Goal: Information Seeking & Learning: Learn about a topic

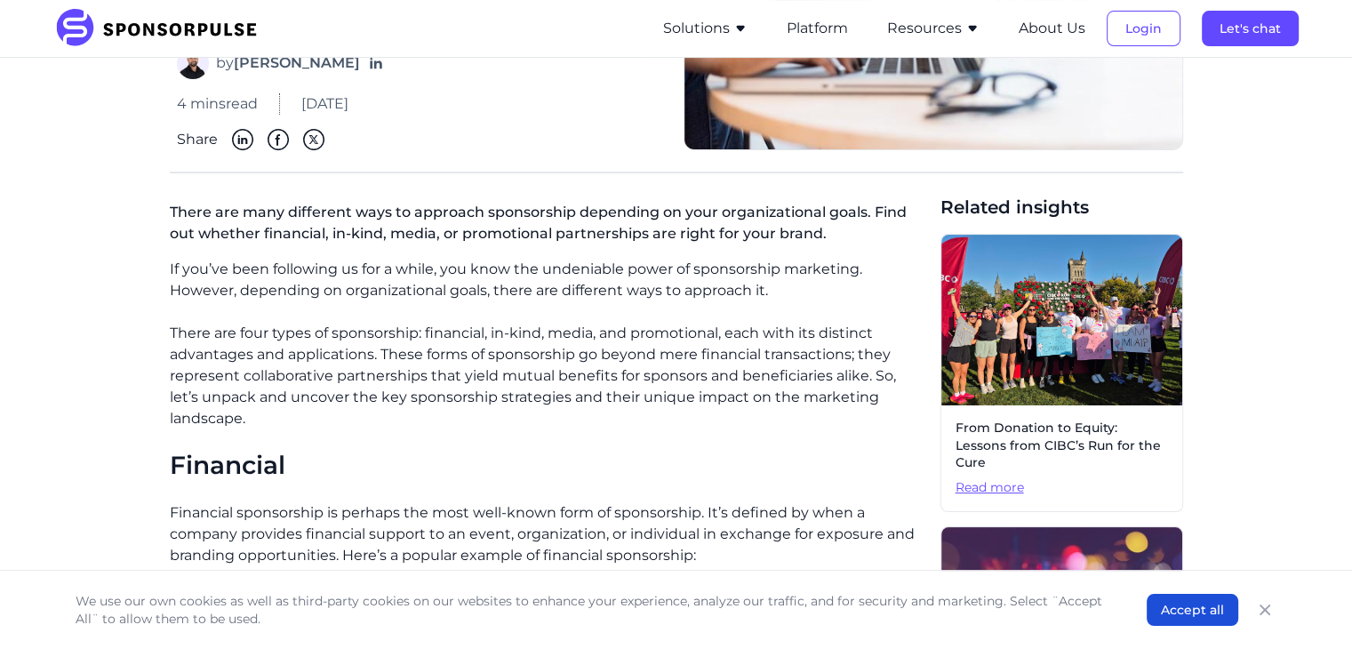
scroll to position [295, 0]
drag, startPoint x: 219, startPoint y: 334, endPoint x: 132, endPoint y: 301, distance: 93.1
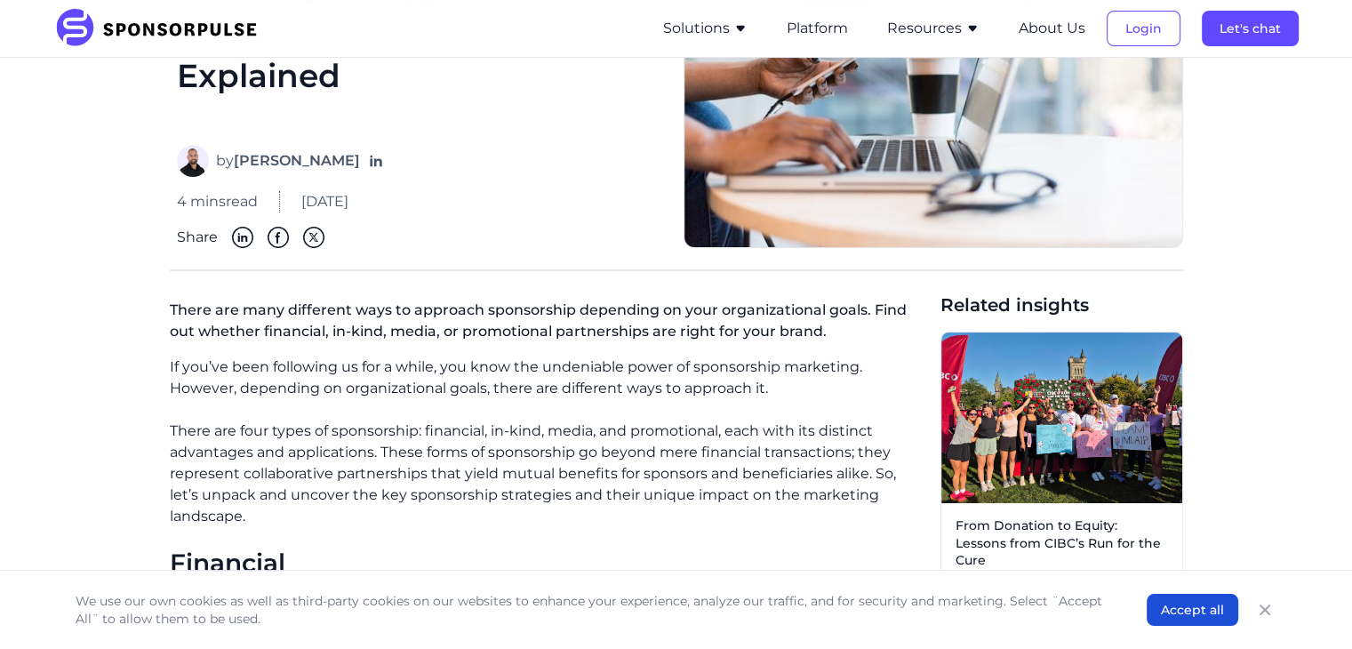
scroll to position [199, 0]
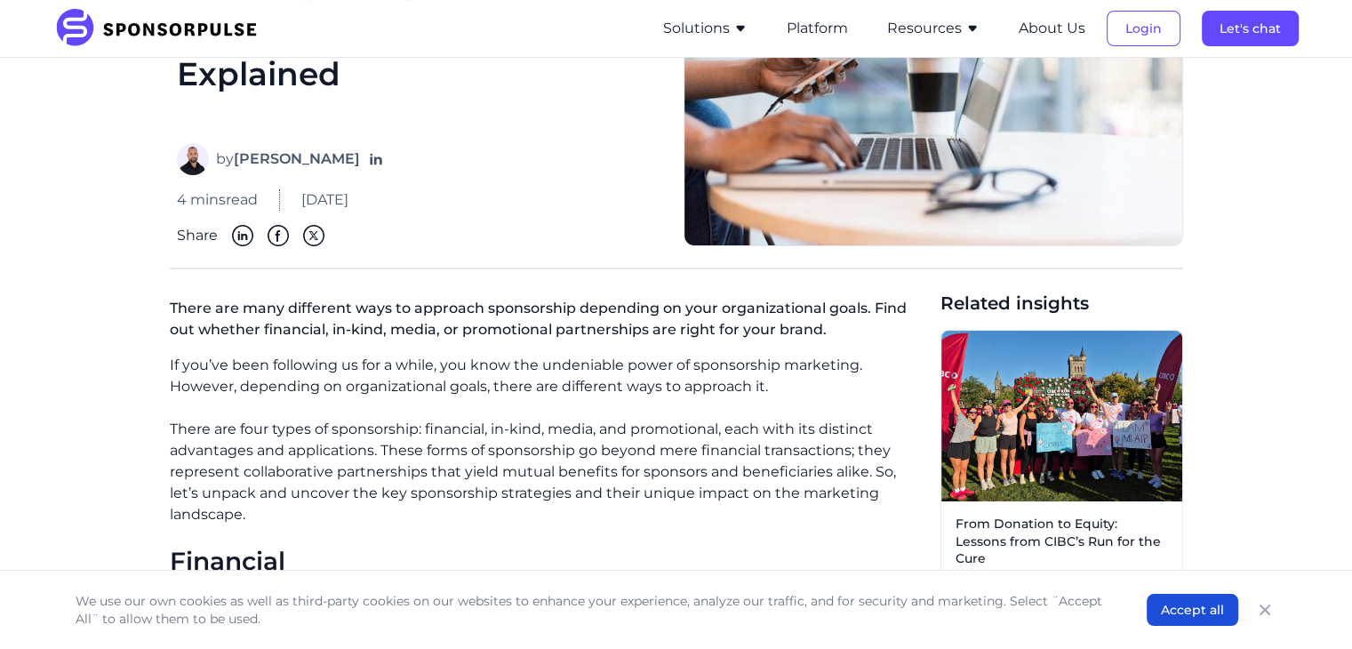
click at [172, 430] on p "There are four types of sponsorship: financial, in-kind, media, and promotional…" at bounding box center [548, 472] width 756 height 107
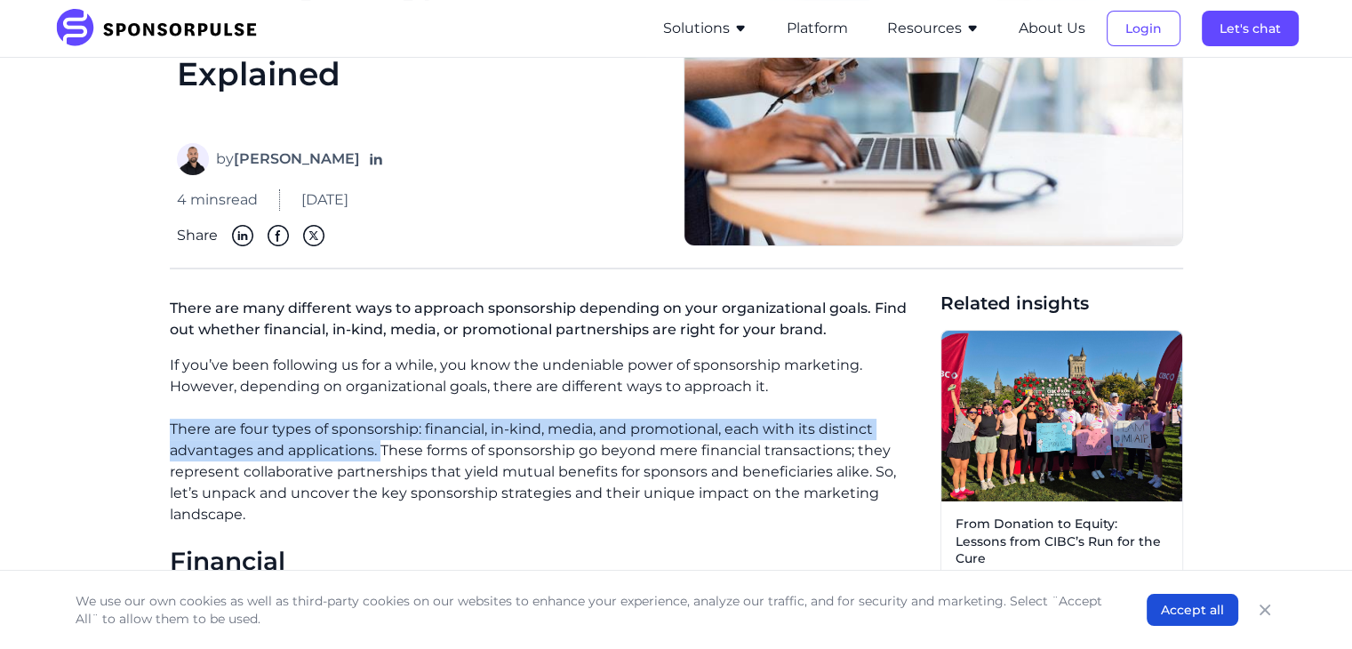
drag, startPoint x: 172, startPoint y: 430, endPoint x: 382, endPoint y: 456, distance: 211.3
click at [382, 456] on p "There are four types of sponsorship: financial, in-kind, media, and promotional…" at bounding box center [548, 472] width 756 height 107
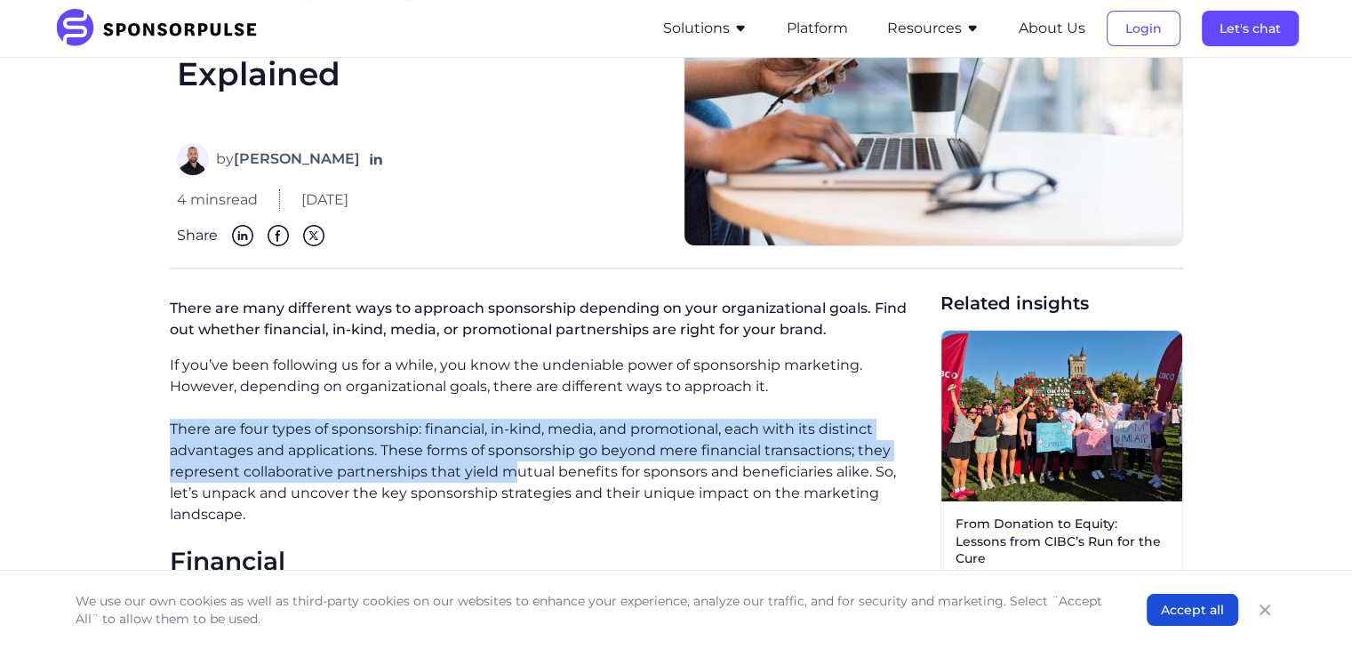
drag, startPoint x: 171, startPoint y: 428, endPoint x: 556, endPoint y: 473, distance: 388.3
click at [546, 470] on p "There are four types of sponsorship: financial, in-kind, media, and promotional…" at bounding box center [548, 472] width 756 height 107
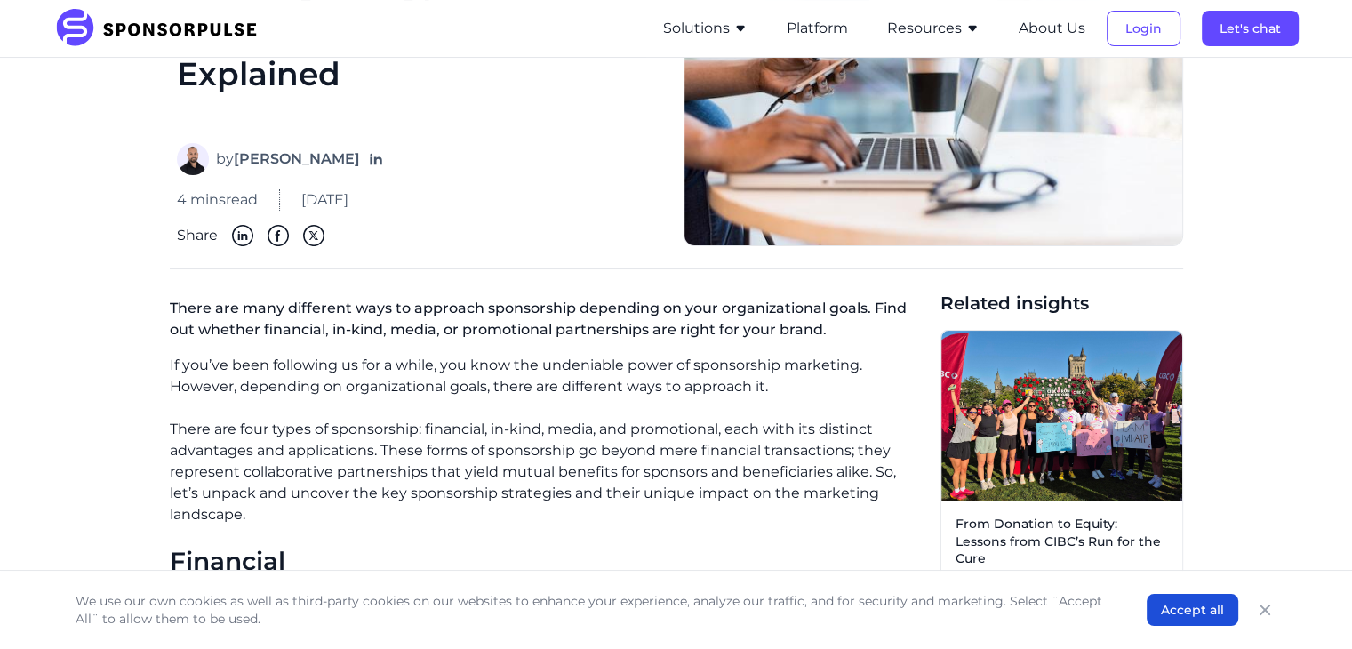
click at [645, 497] on p "There are four types of sponsorship: financial, in-kind, media, and promotional…" at bounding box center [548, 472] width 756 height 107
click at [871, 474] on p "There are four types of sponsorship: financial, in-kind, media, and promotional…" at bounding box center [548, 472] width 756 height 107
drag, startPoint x: 871, startPoint y: 474, endPoint x: 834, endPoint y: 435, distance: 53.4
drag, startPoint x: 834, startPoint y: 435, endPoint x: 151, endPoint y: 429, distance: 682.6
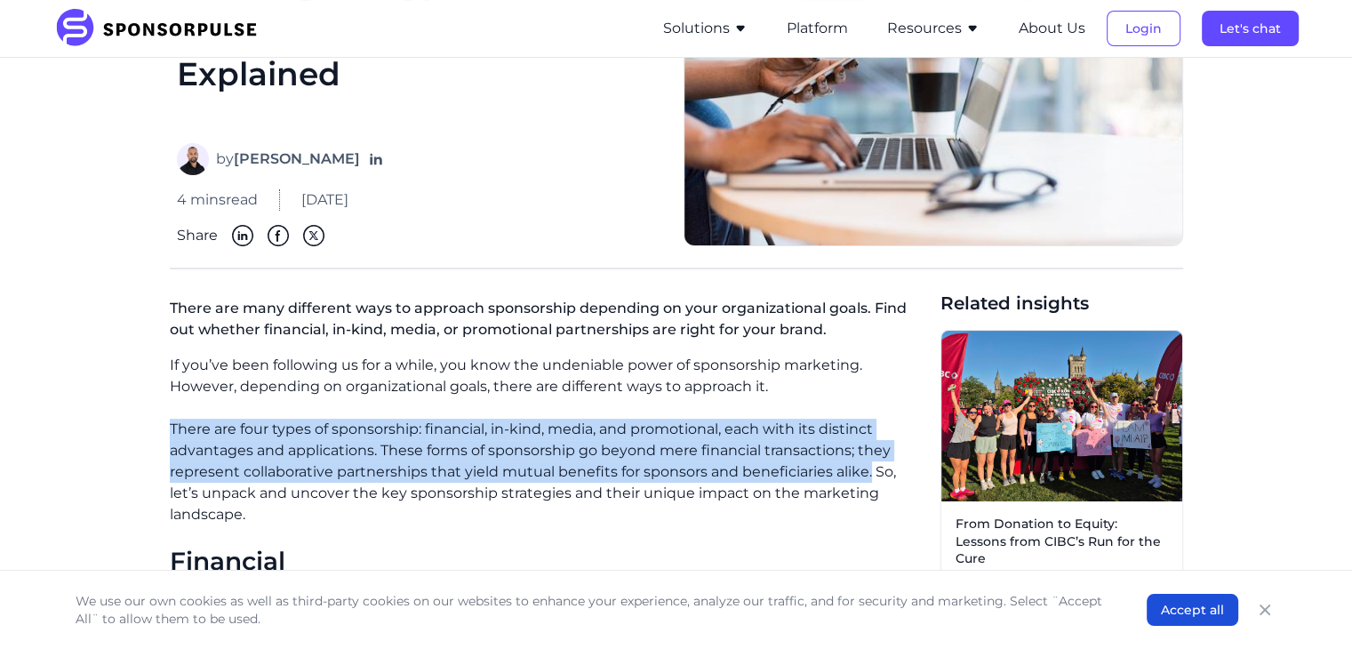
drag, startPoint x: 167, startPoint y: 426, endPoint x: 871, endPoint y: 470, distance: 705.3
copy p "There are four types of sponsorship: financial, in-kind, media, and promotional…"
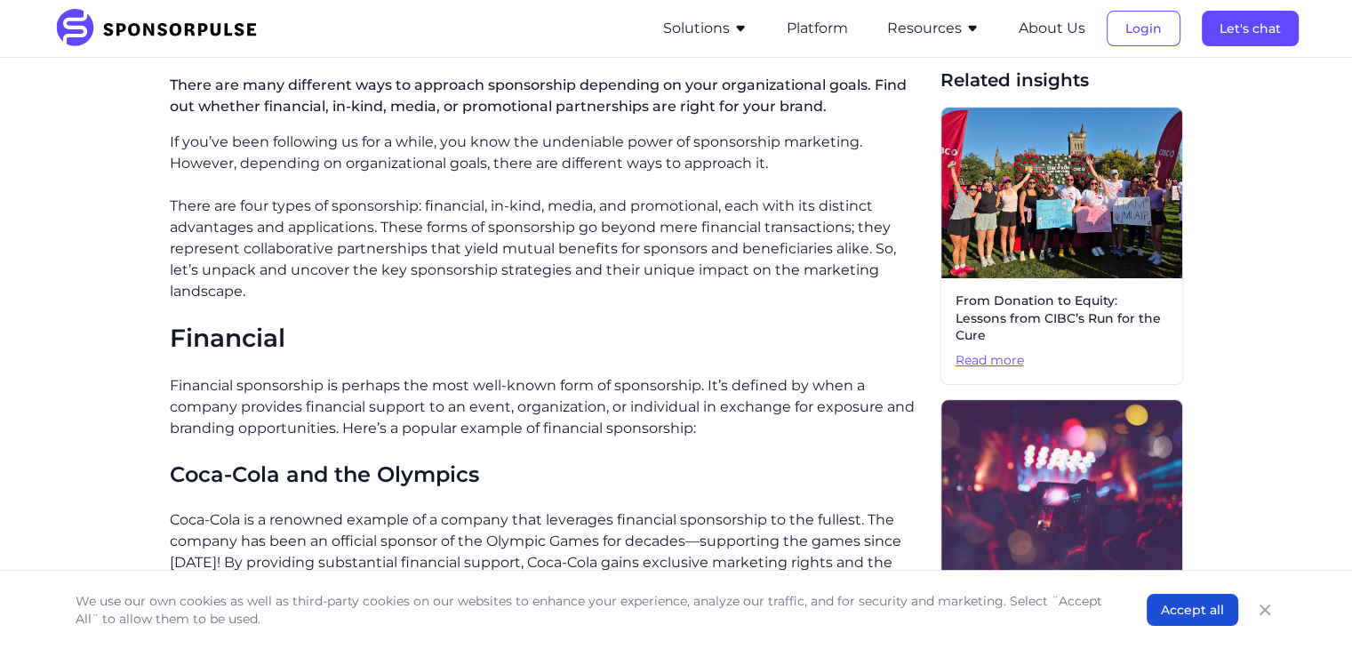
scroll to position [427, 0]
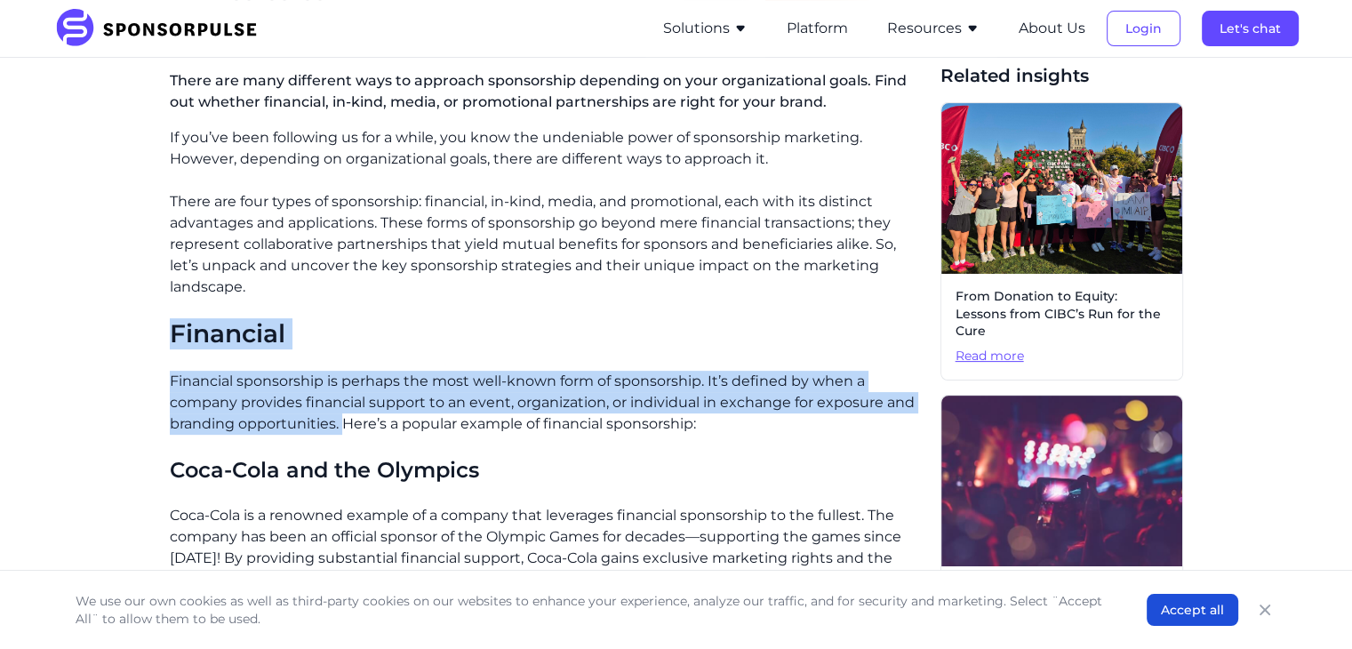
drag, startPoint x: 159, startPoint y: 310, endPoint x: 343, endPoint y: 402, distance: 205.5
copy div "Financial Financial sponsorship is perhaps the most well-known form of sponsors…"
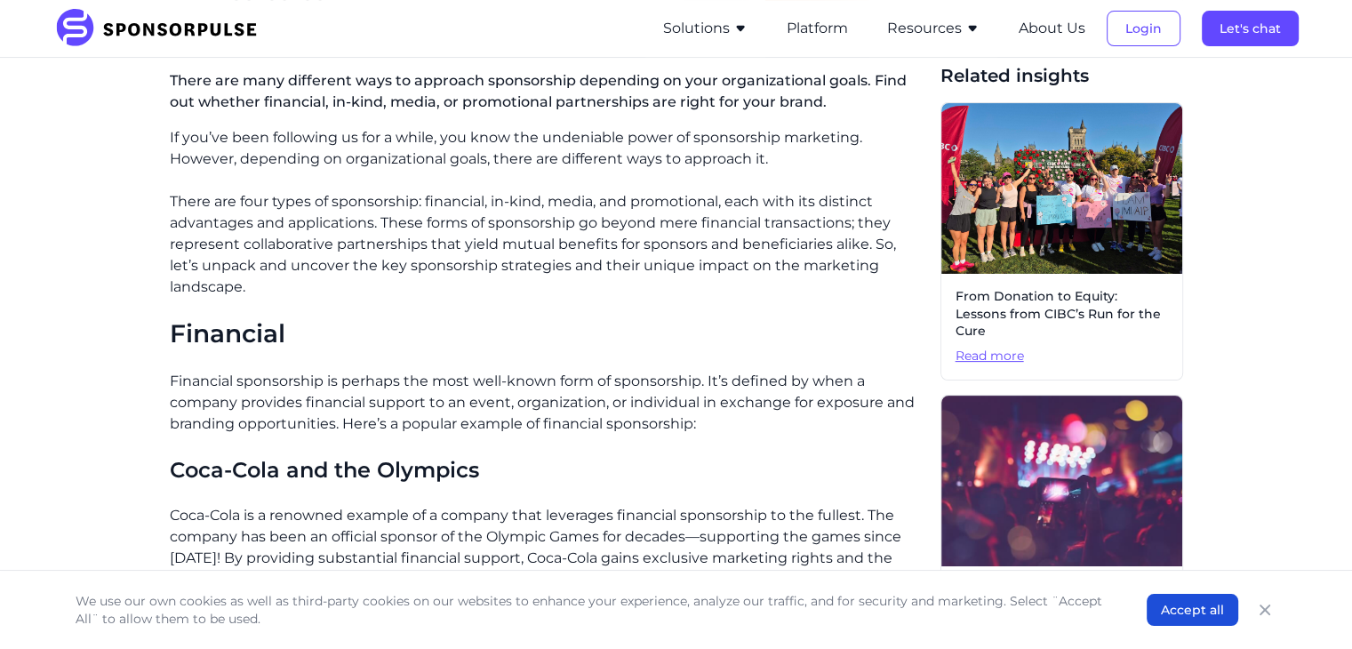
click at [765, 456] on h3 "Coca-Cola and the Olympics" at bounding box center [548, 470] width 756 height 28
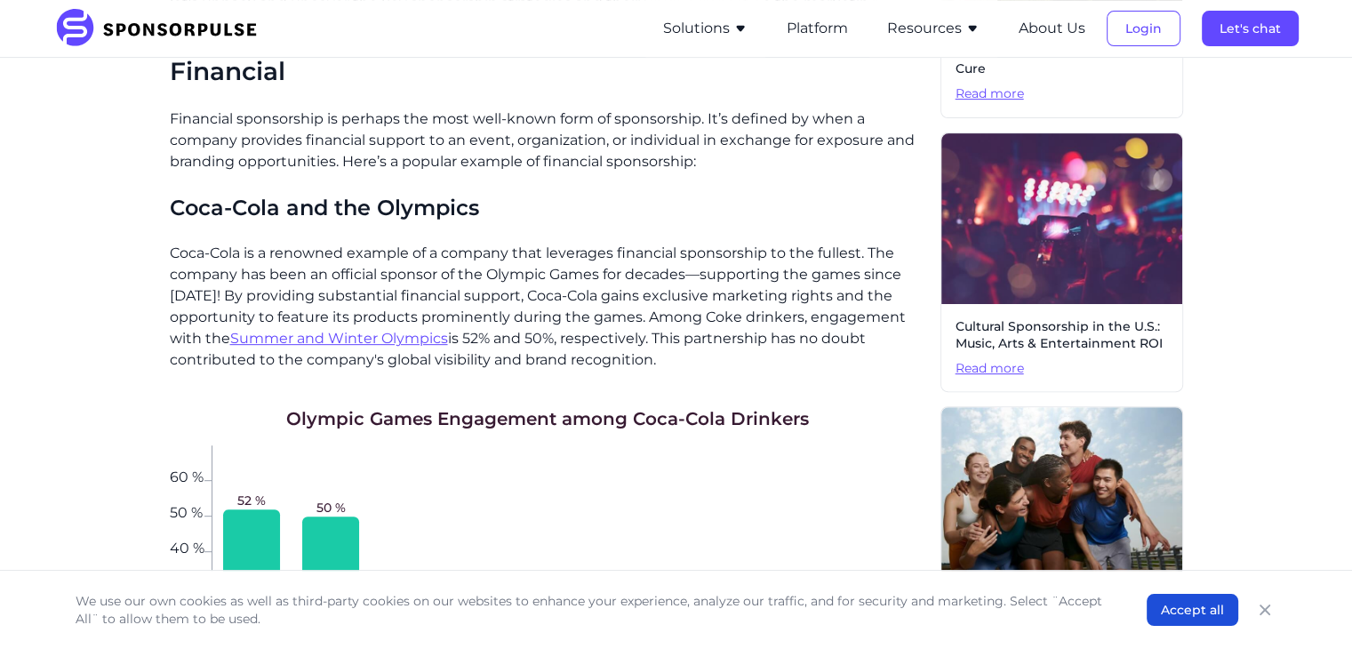
scroll to position [693, 0]
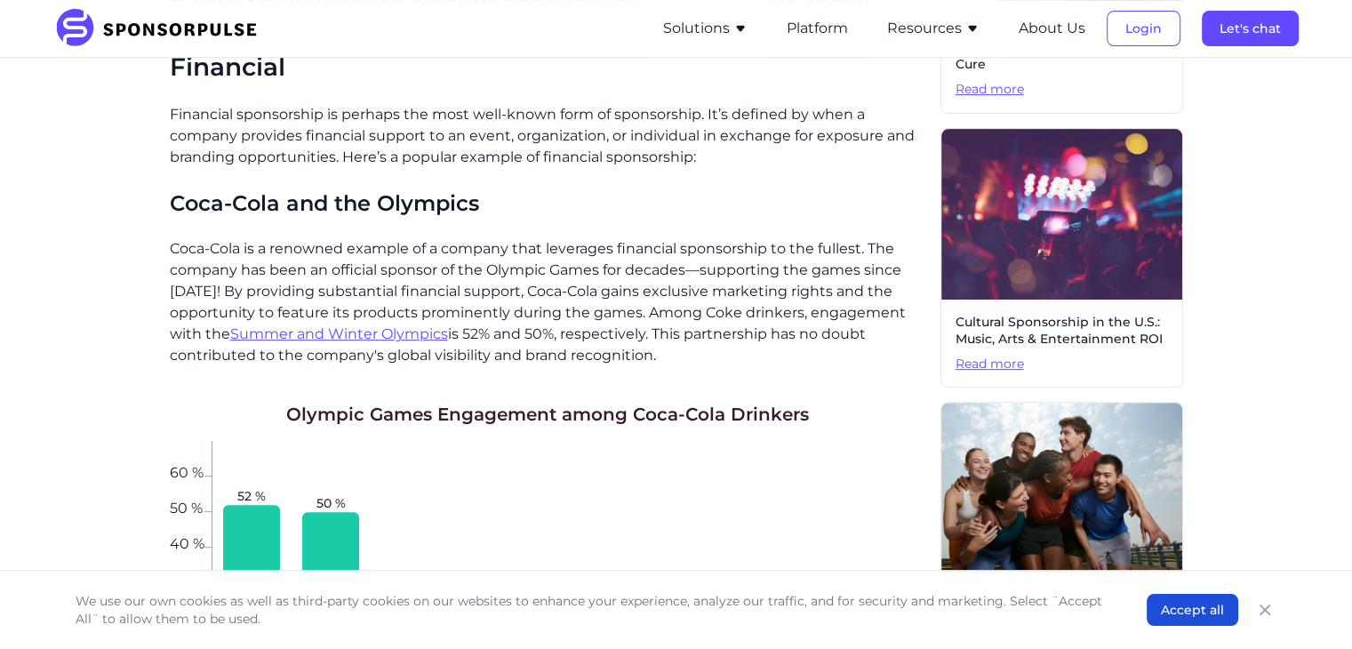
drag, startPoint x: 169, startPoint y: 180, endPoint x: 663, endPoint y: 339, distance: 519.1
copy div "Coca-Cola and the Olympics Coca-Cola is a renowned example of a company that le…"
click at [683, 441] on div "52 % 50 %" at bounding box center [569, 565] width 715 height 249
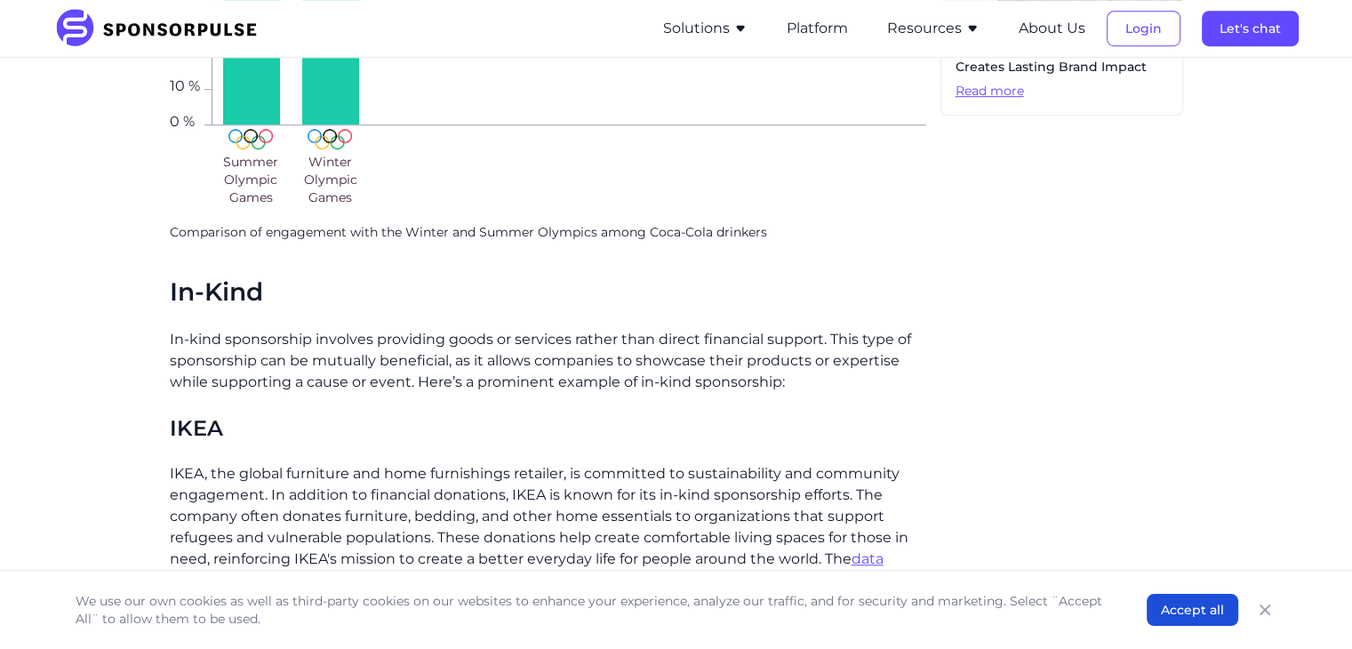
scroll to position [1263, 0]
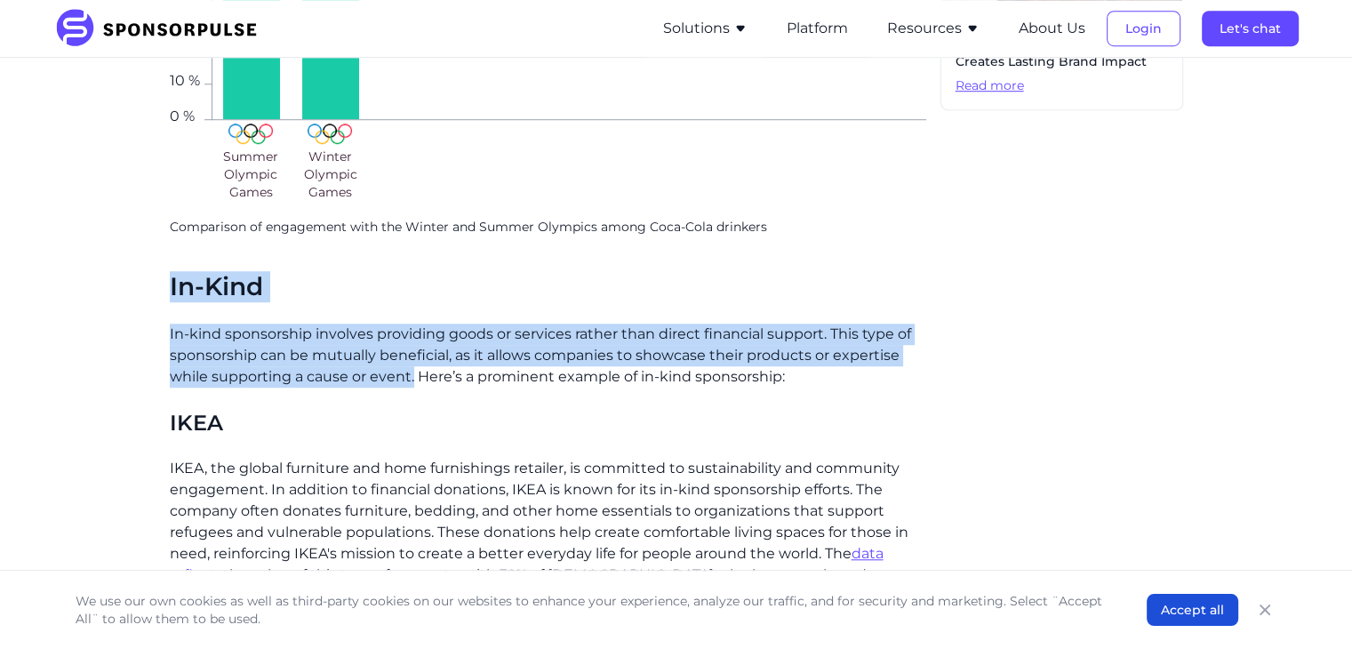
drag, startPoint x: 165, startPoint y: 270, endPoint x: 414, endPoint y: 366, distance: 266.7
copy div "In-Kind In-kind sponsorship involves providing goods or services rather than di…"
click at [636, 338] on p "In-kind sponsorship involves providing goods or services rather than direct fin…" at bounding box center [548, 356] width 756 height 64
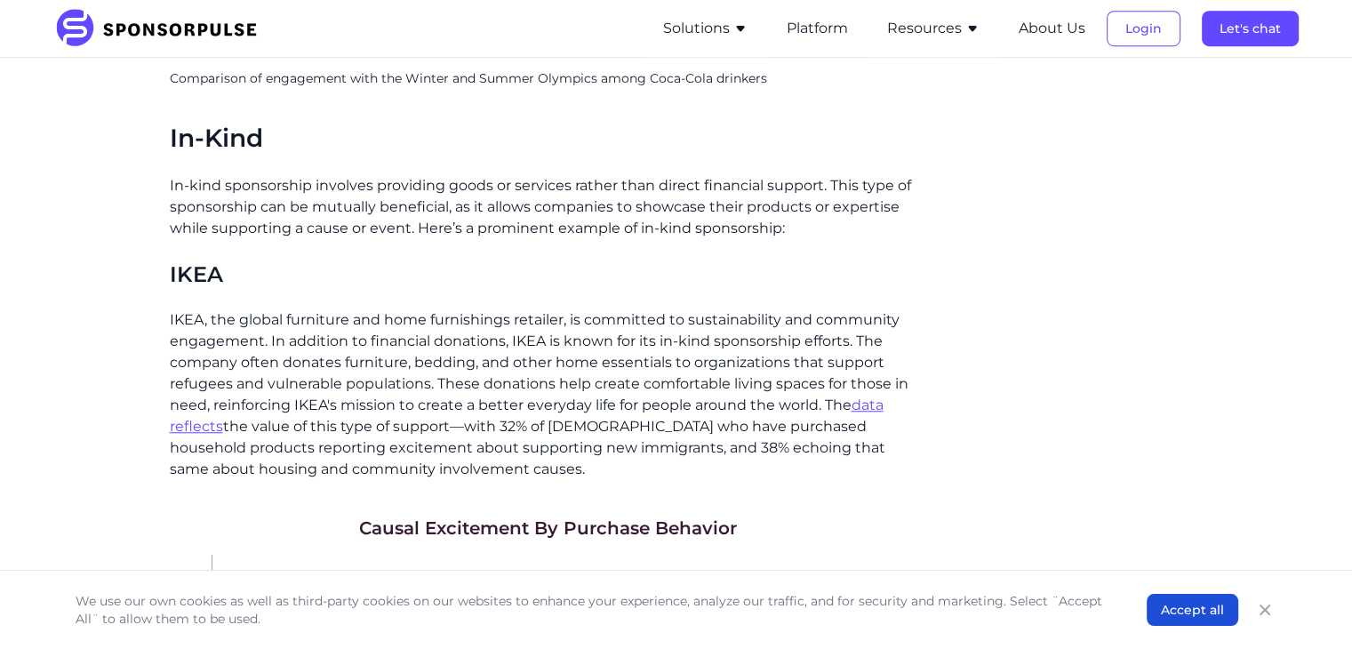
scroll to position [1415, 0]
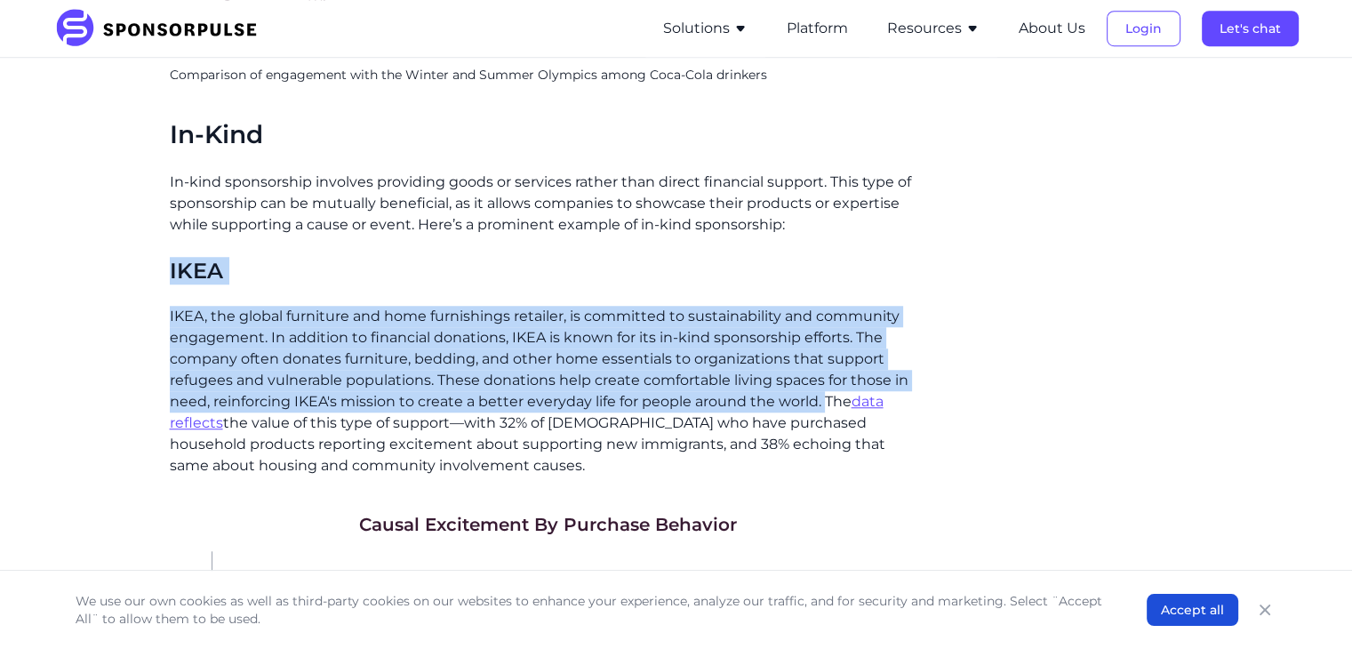
drag, startPoint x: 169, startPoint y: 247, endPoint x: 825, endPoint y: 376, distance: 668.5
copy div "IKEA IKEA, the global furniture and home furnishings retailer, is committed to …"
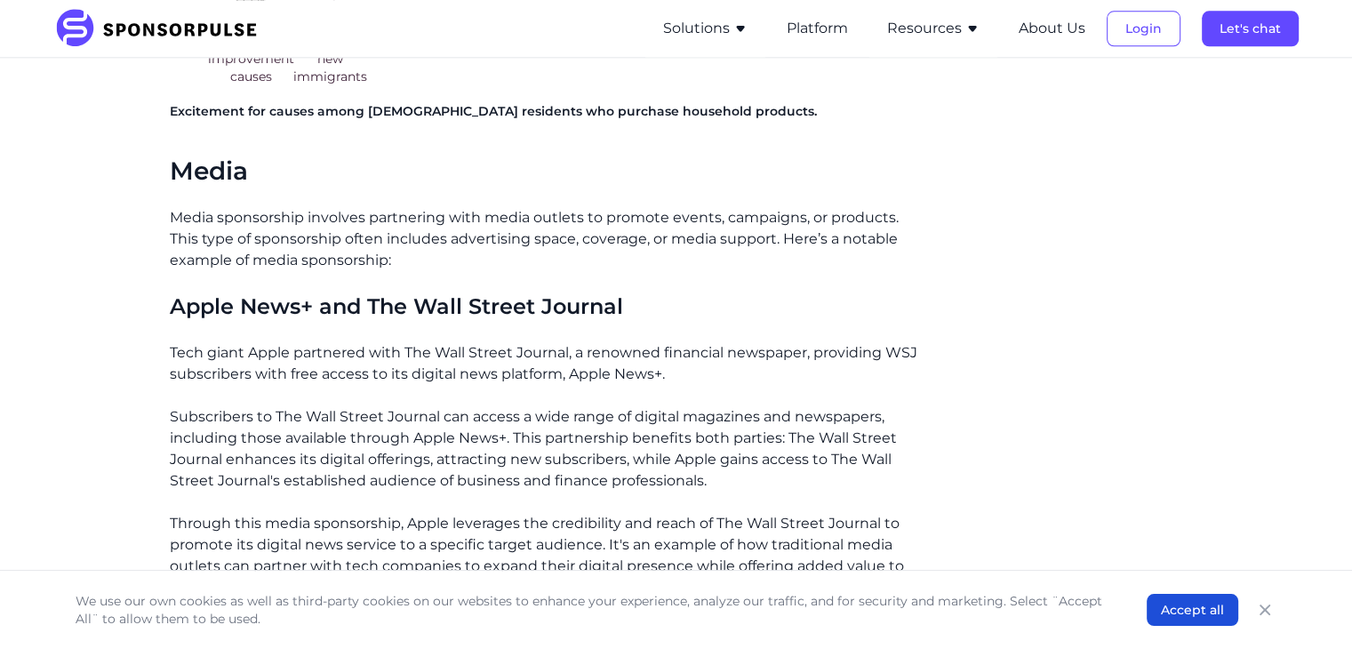
scroll to position [2184, 0]
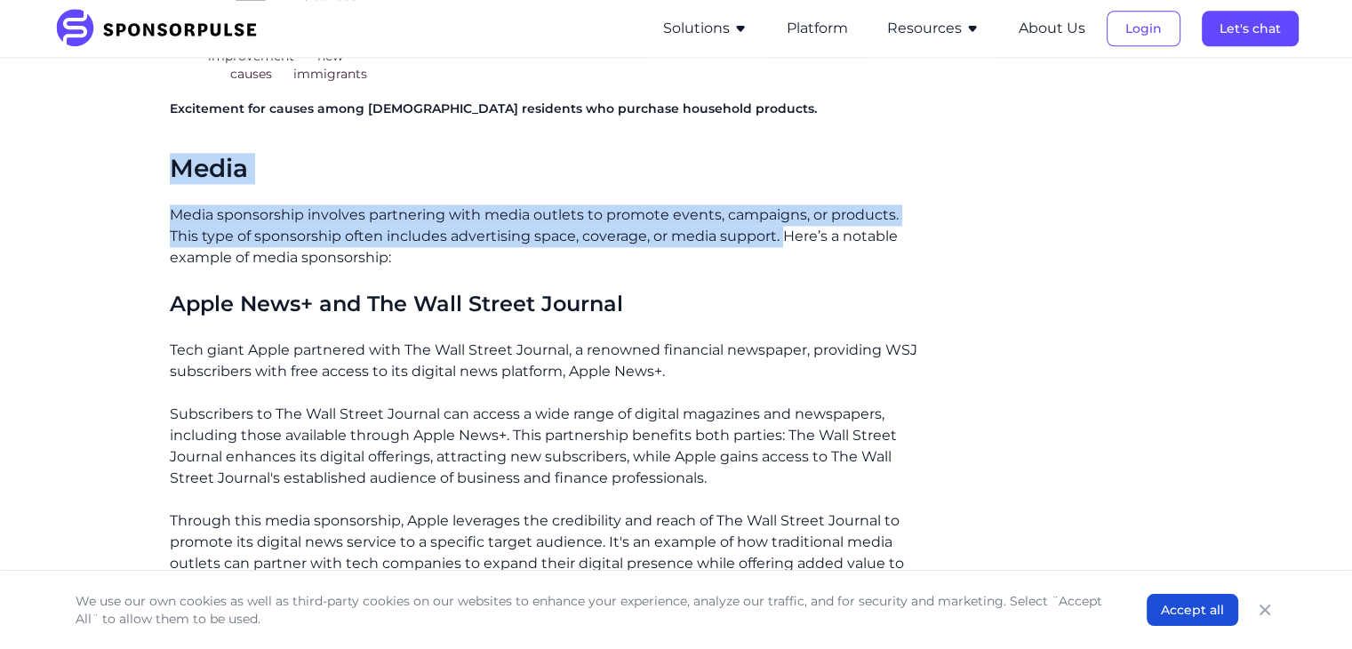
drag, startPoint x: 164, startPoint y: 150, endPoint x: 781, endPoint y: 222, distance: 621.9
click at [685, 204] on p "Media sponsorship involves partnering with media outlets to promote events, cam…" at bounding box center [548, 236] width 756 height 64
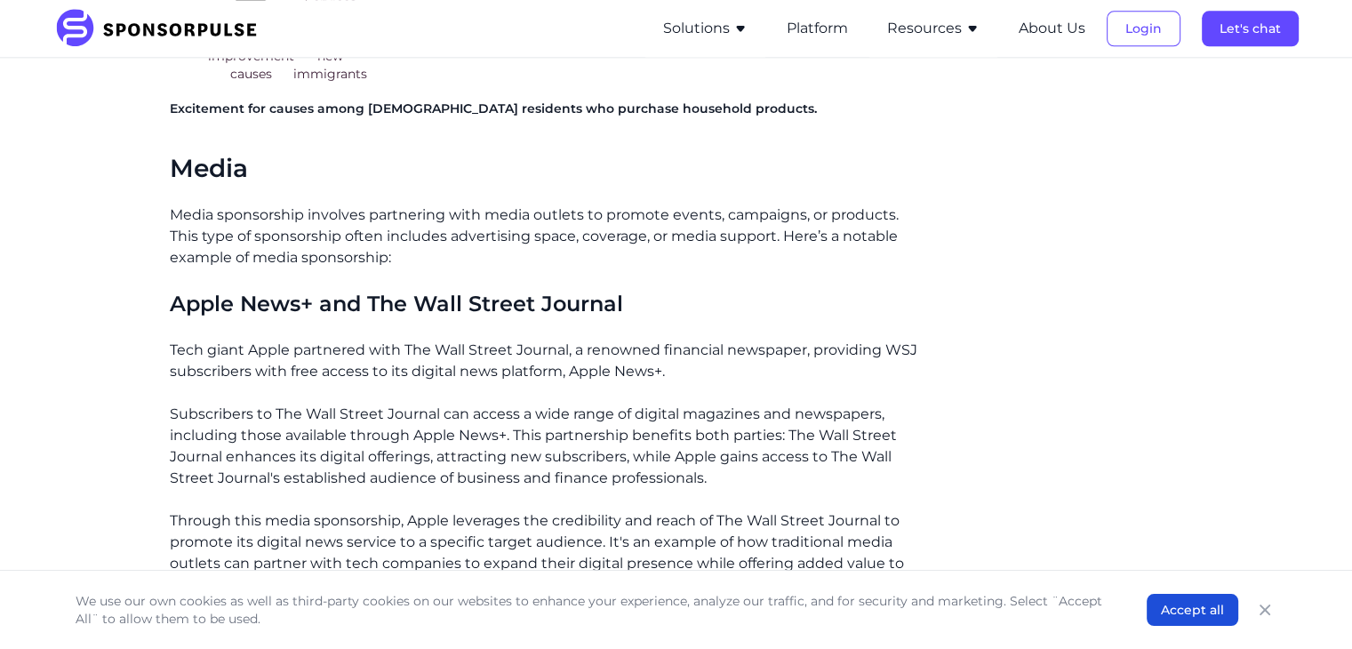
drag, startPoint x: 685, startPoint y: 192, endPoint x: 603, endPoint y: 192, distance: 82.7
click at [603, 204] on p "Media sponsorship involves partnering with media outlets to promote events, cam…" at bounding box center [548, 236] width 756 height 64
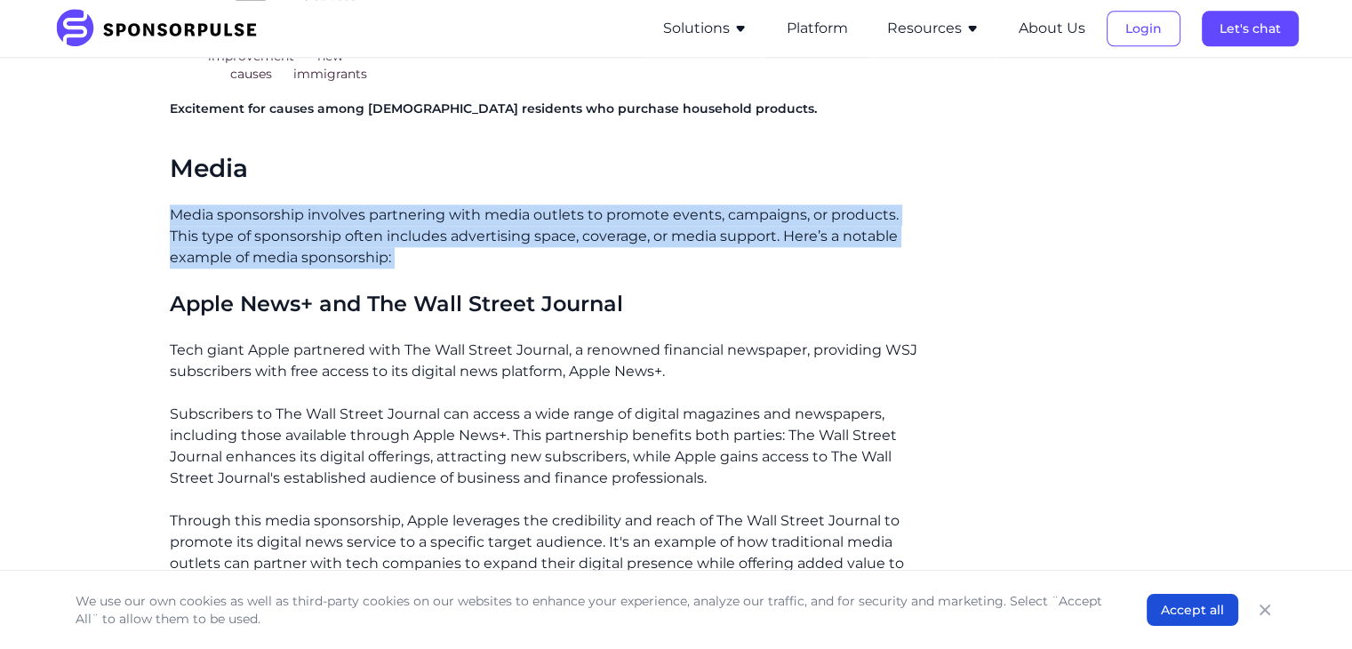
click at [603, 204] on p "Media sponsorship involves partnering with media outlets to promote events, cam…" at bounding box center [548, 236] width 756 height 64
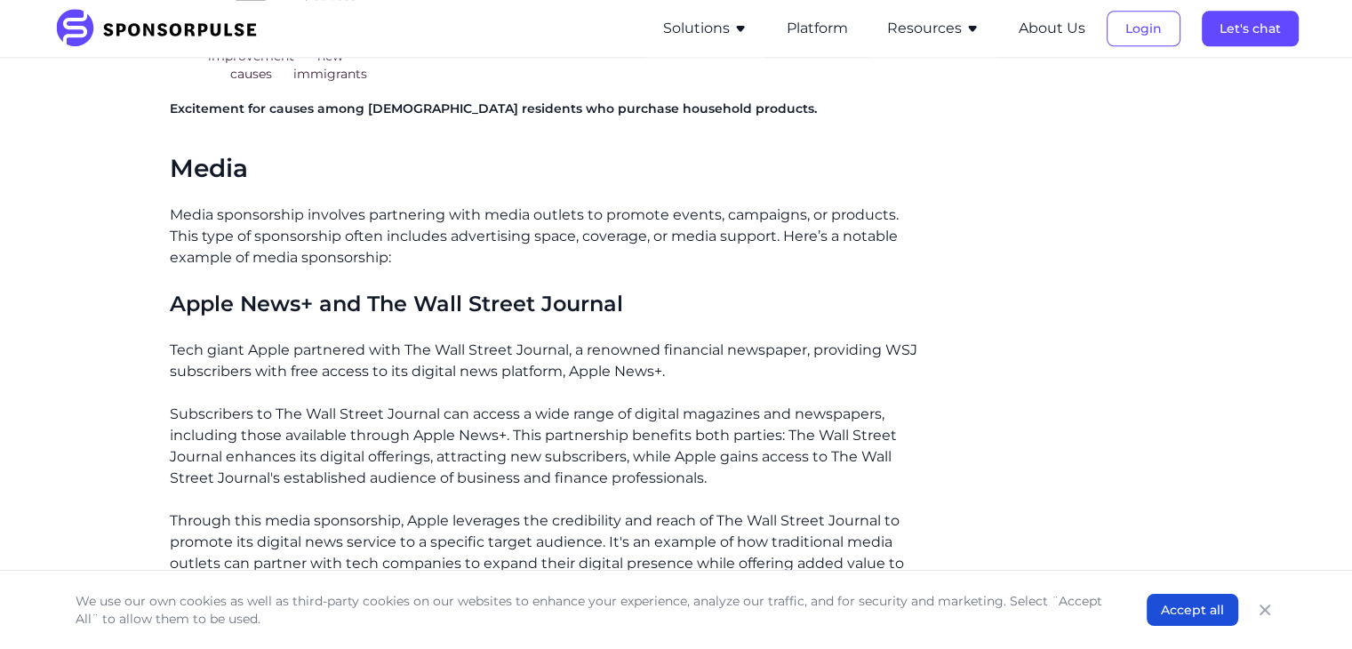
drag, startPoint x: 406, startPoint y: 200, endPoint x: 313, endPoint y: 148, distance: 107.0
click at [313, 154] on h2 "Media" at bounding box center [548, 169] width 756 height 30
drag, startPoint x: 170, startPoint y: 148, endPoint x: 311, endPoint y: 207, distance: 153.0
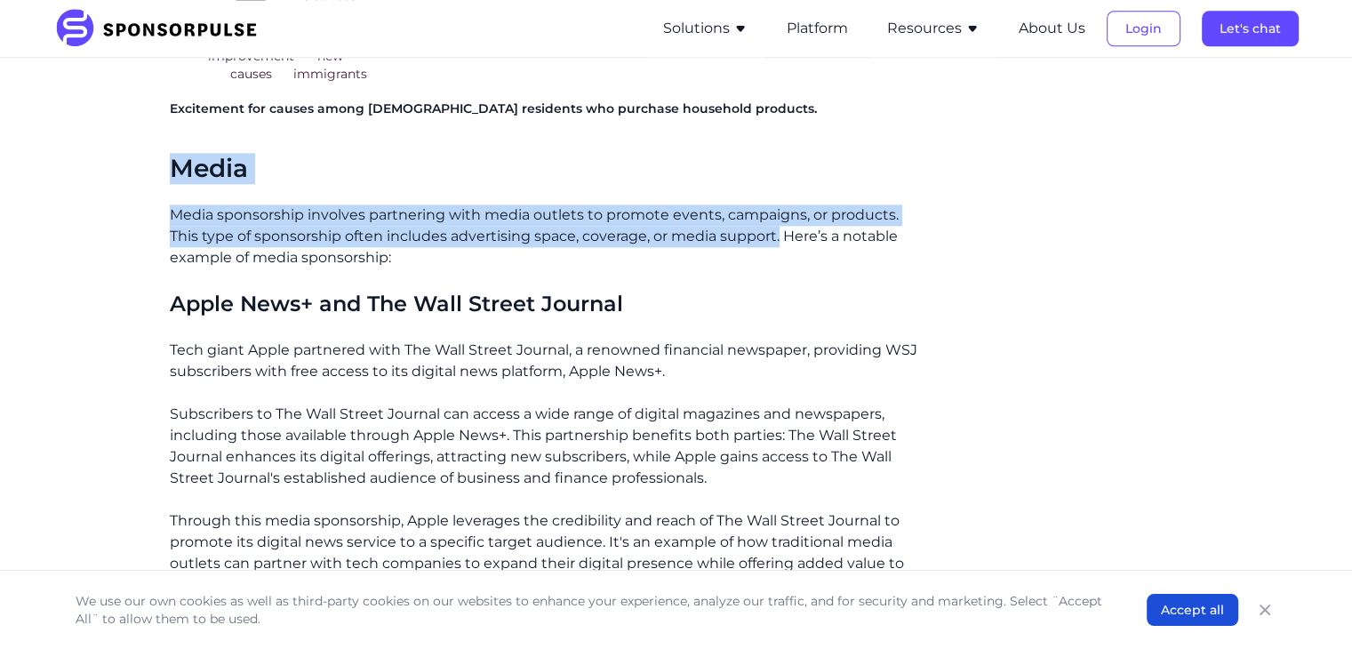
drag, startPoint x: 164, startPoint y: 148, endPoint x: 779, endPoint y: 210, distance: 618.2
copy div "Media Media sponsorship involves partnering with media outlets to promote event…"
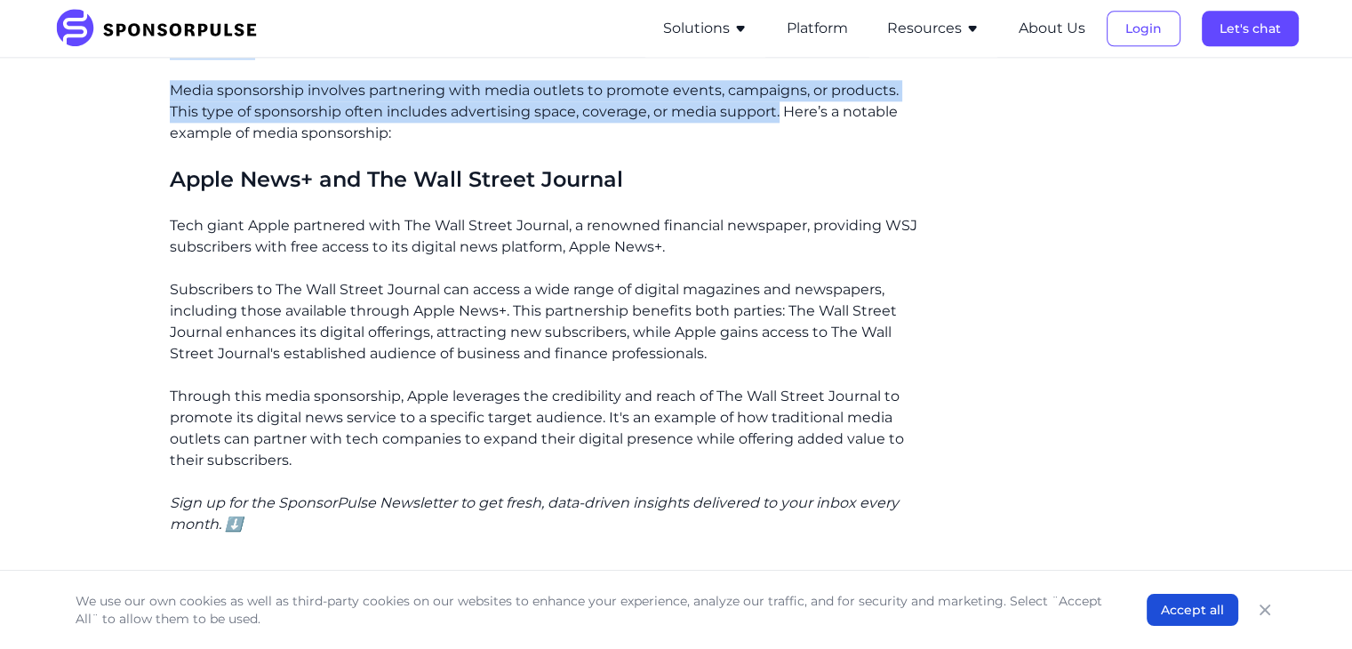
scroll to position [2313, 0]
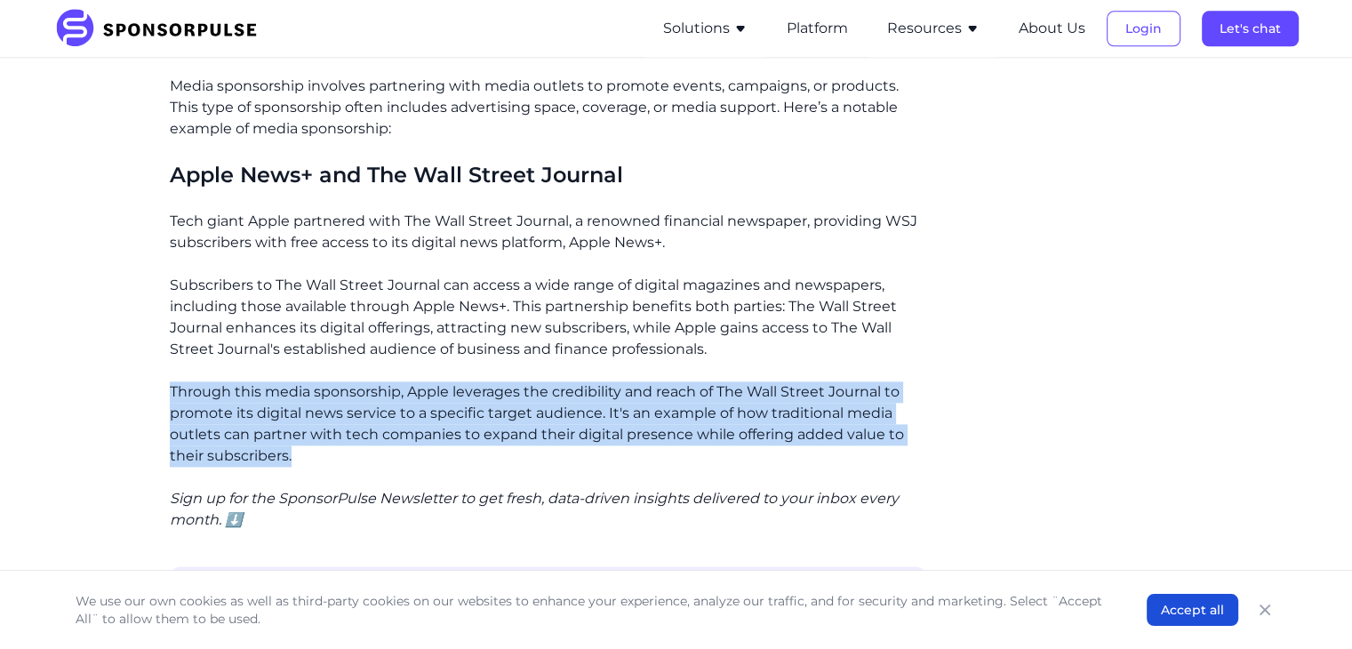
drag, startPoint x: 168, startPoint y: 364, endPoint x: 298, endPoint y: 422, distance: 142.0
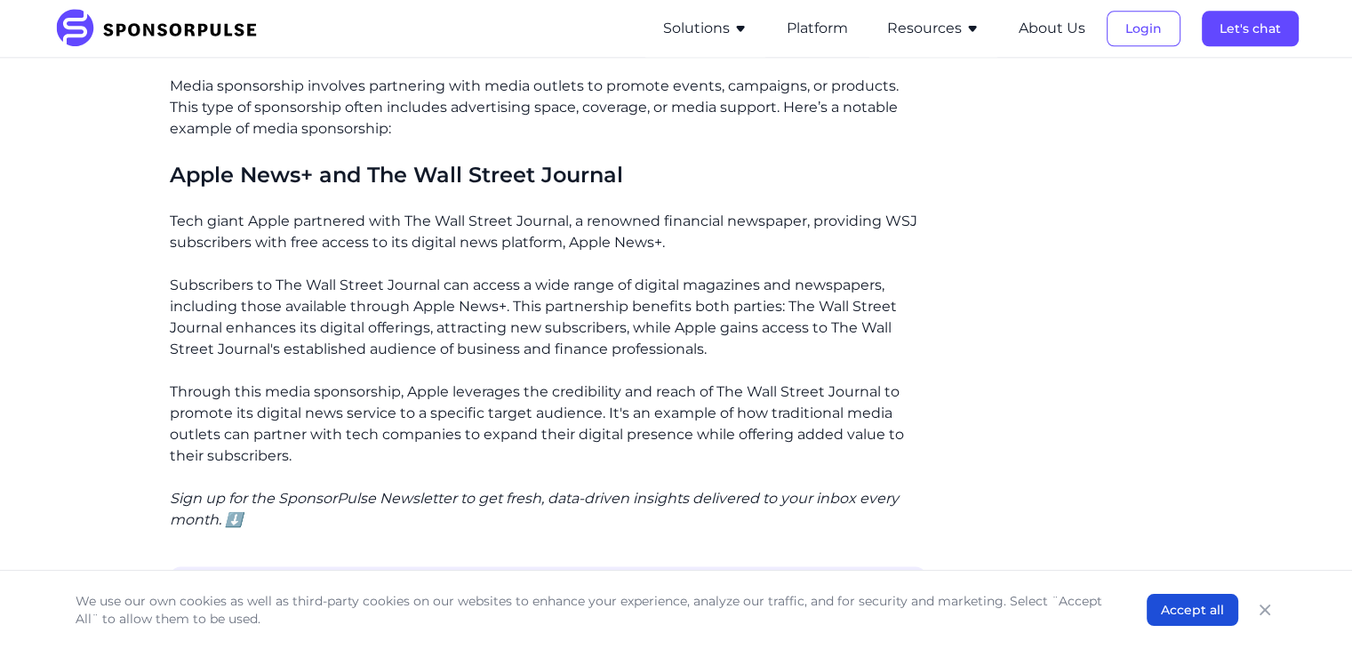
click at [170, 211] on p "Tech giant Apple partnered with The Wall Street Journal, a renowned financial n…" at bounding box center [548, 232] width 756 height 43
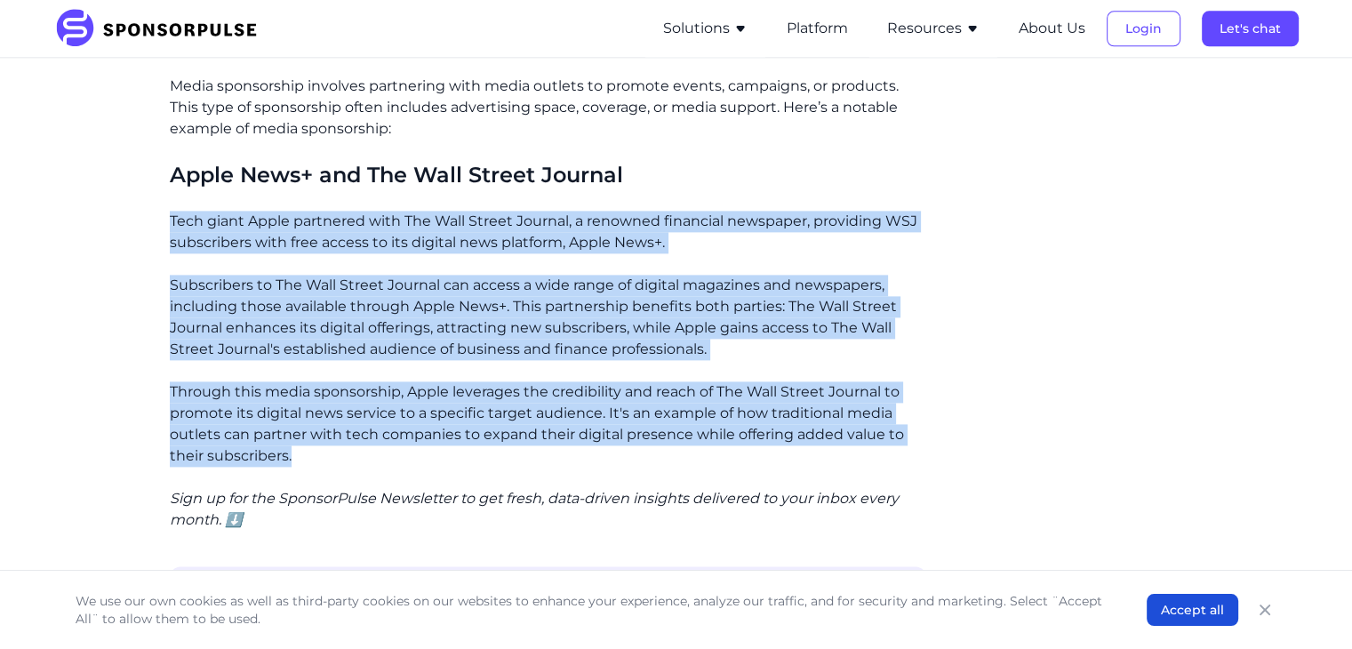
drag, startPoint x: 169, startPoint y: 205, endPoint x: 548, endPoint y: 424, distance: 438.0
click at [548, 424] on div "If you’ve been following us for a while, you know the undeniable power of spons…" at bounding box center [548, 95] width 756 height 3709
copy div "Tech giant Apple partnered with The Wall Street Journal, a renowned financial n…"
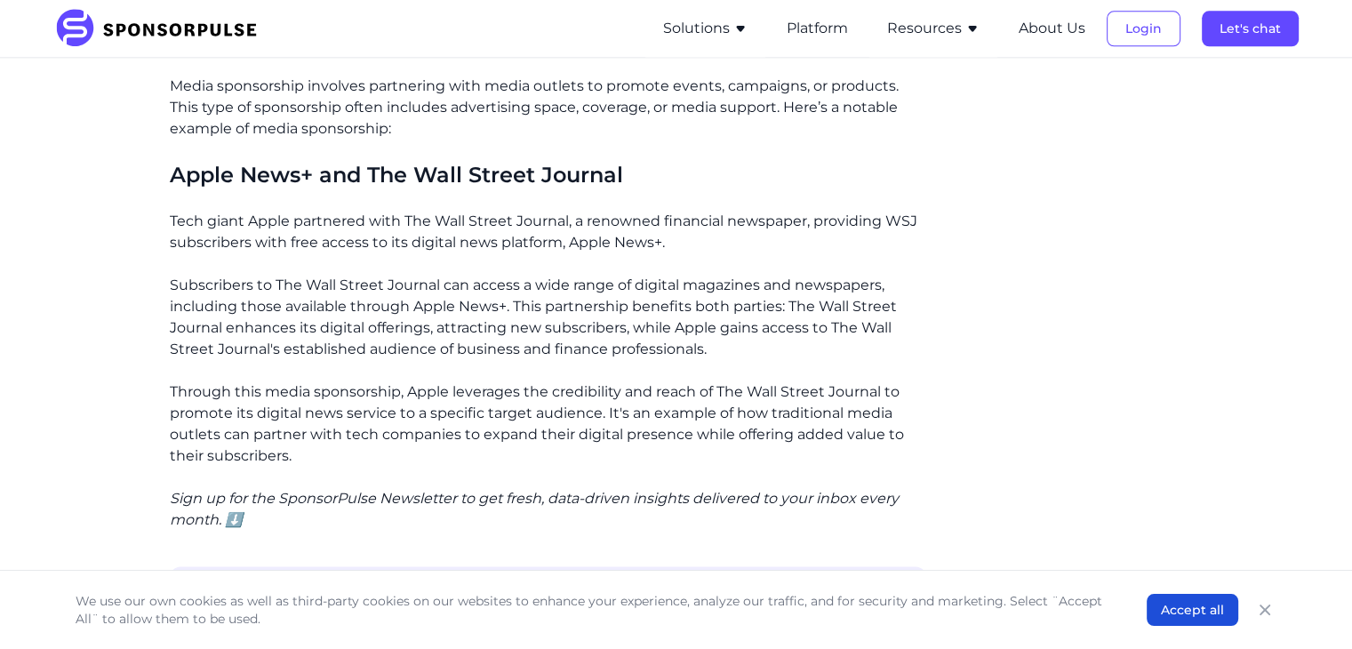
click at [1011, 333] on div "Related insights From Donation to Equity: Lessons from CIBC’s Run for the Cure …" at bounding box center [1061, 63] width 243 height 3773
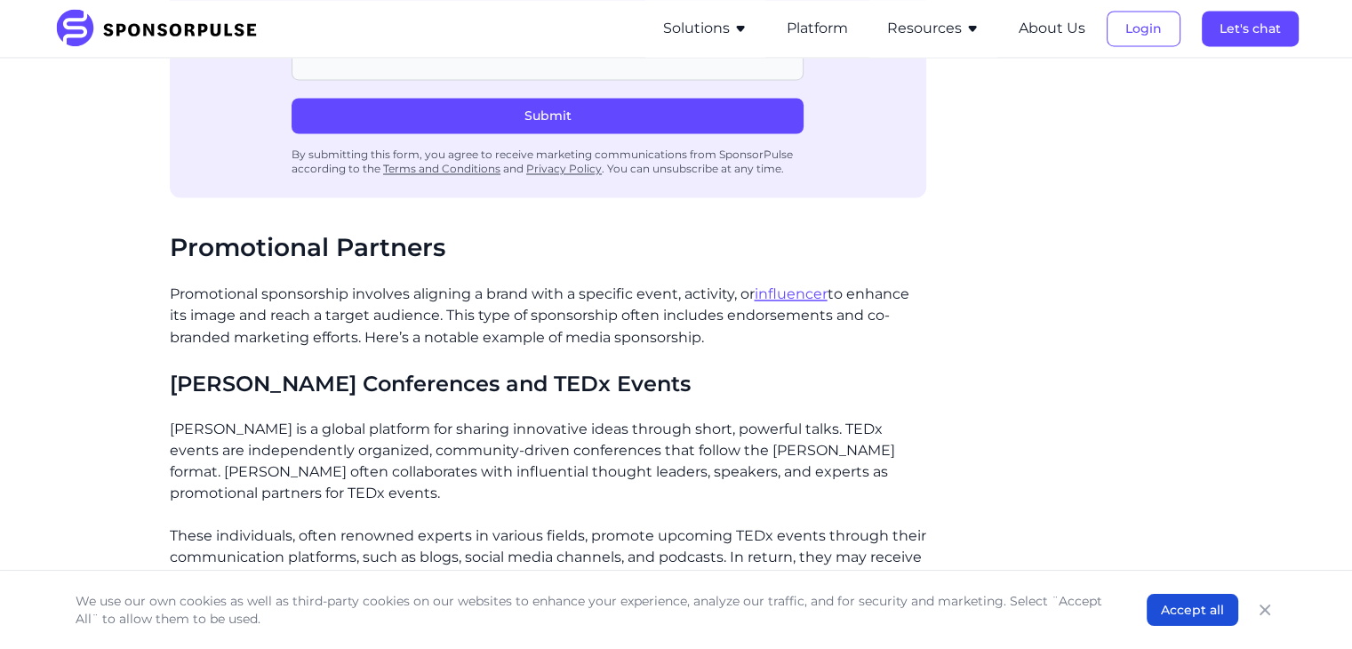
scroll to position [3056, 0]
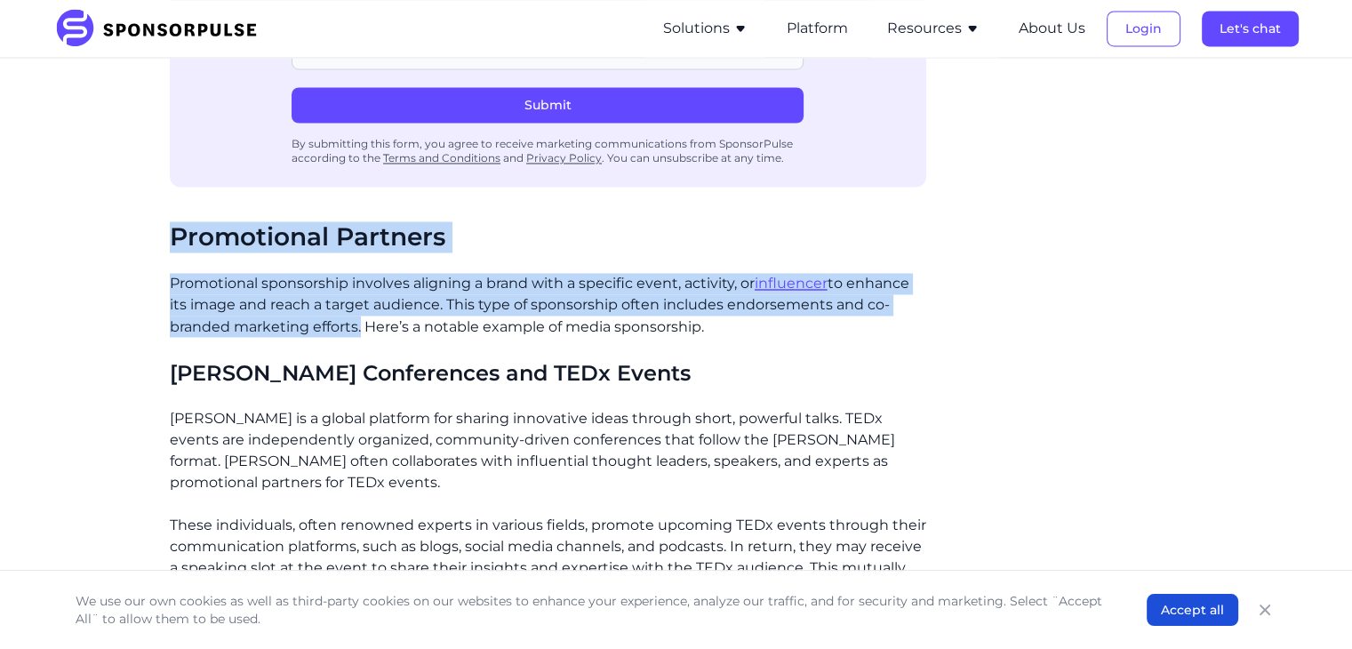
drag, startPoint x: 174, startPoint y: 213, endPoint x: 357, endPoint y: 297, distance: 201.2
copy div "Promotional Partners Promotional sponsorship involves aligning a brand with a s…"
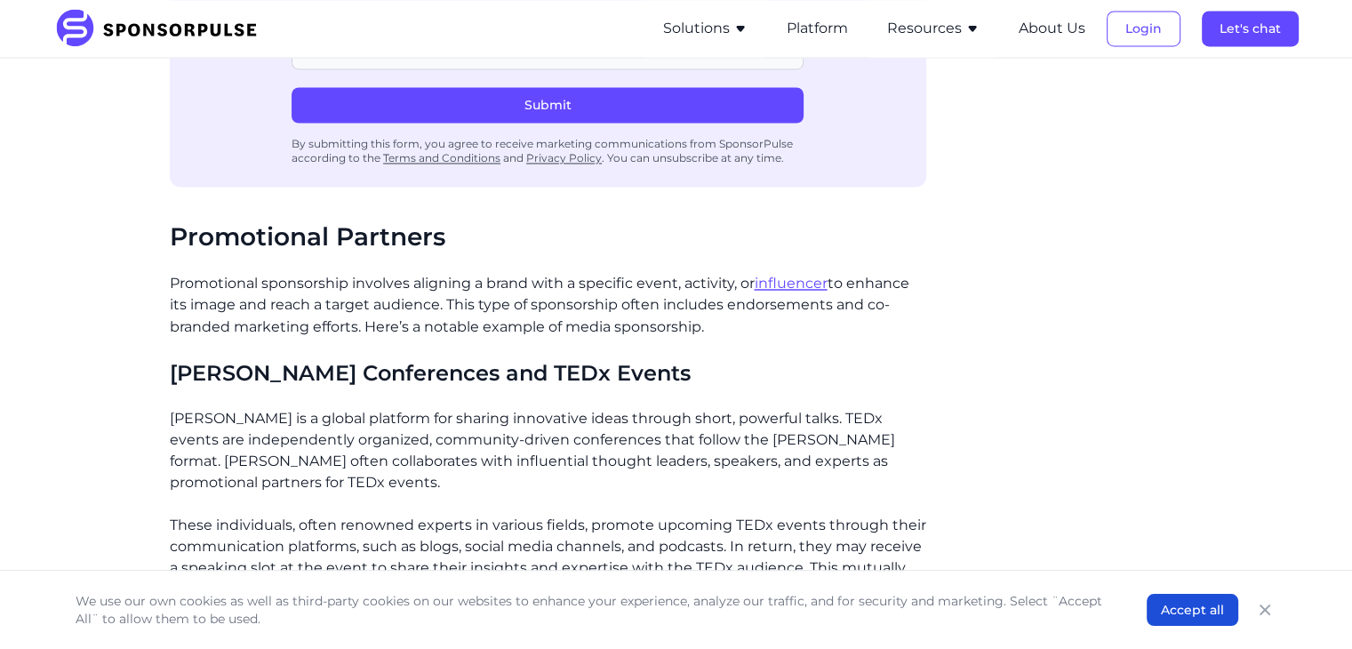
click at [715, 436] on p "[PERSON_NAME] is a global platform for sharing innovative ideas through short, …" at bounding box center [548, 449] width 756 height 85
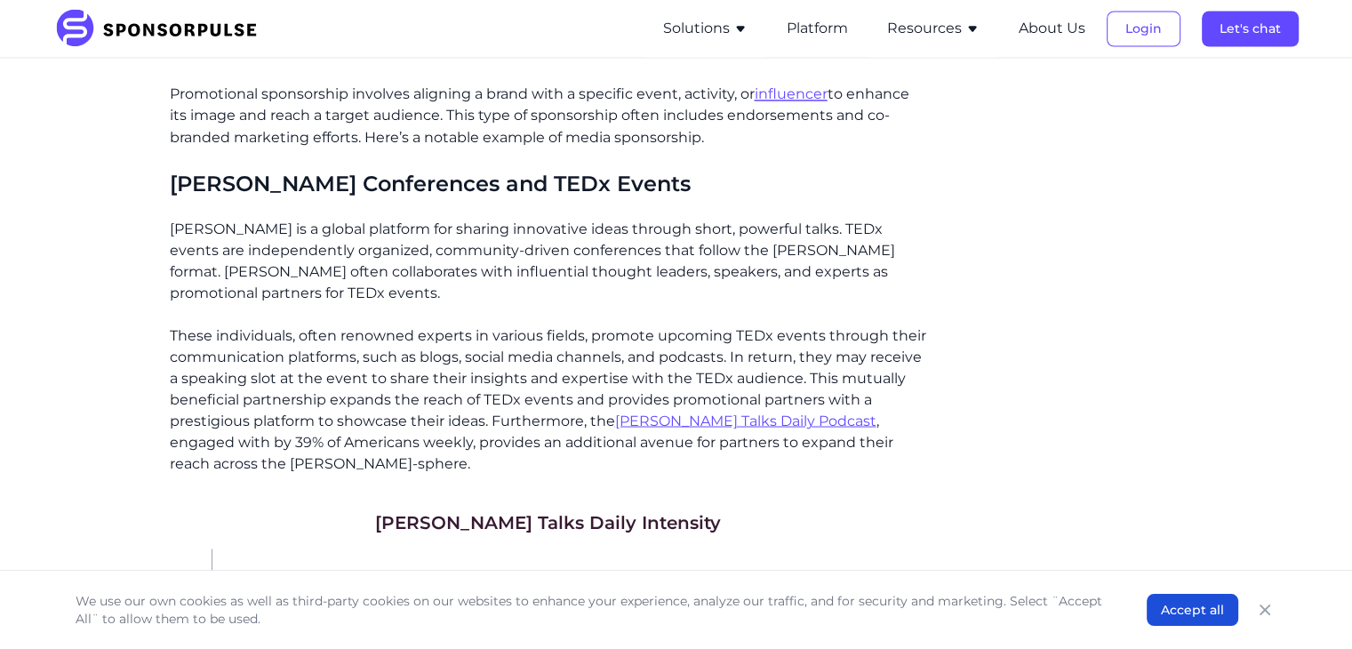
scroll to position [3236, 0]
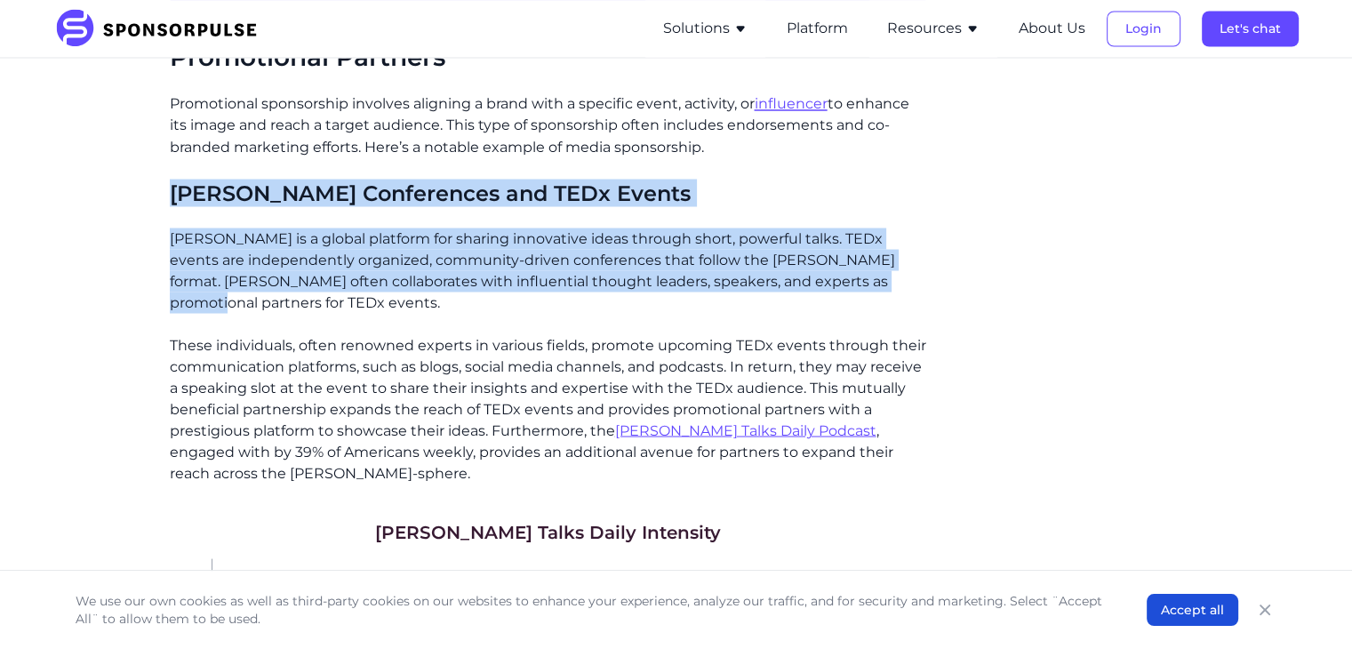
drag, startPoint x: 174, startPoint y: 164, endPoint x: 260, endPoint y: 271, distance: 136.6
copy div "TED Conferences and TEDx Events TED is a global platform for sharing innovative…"
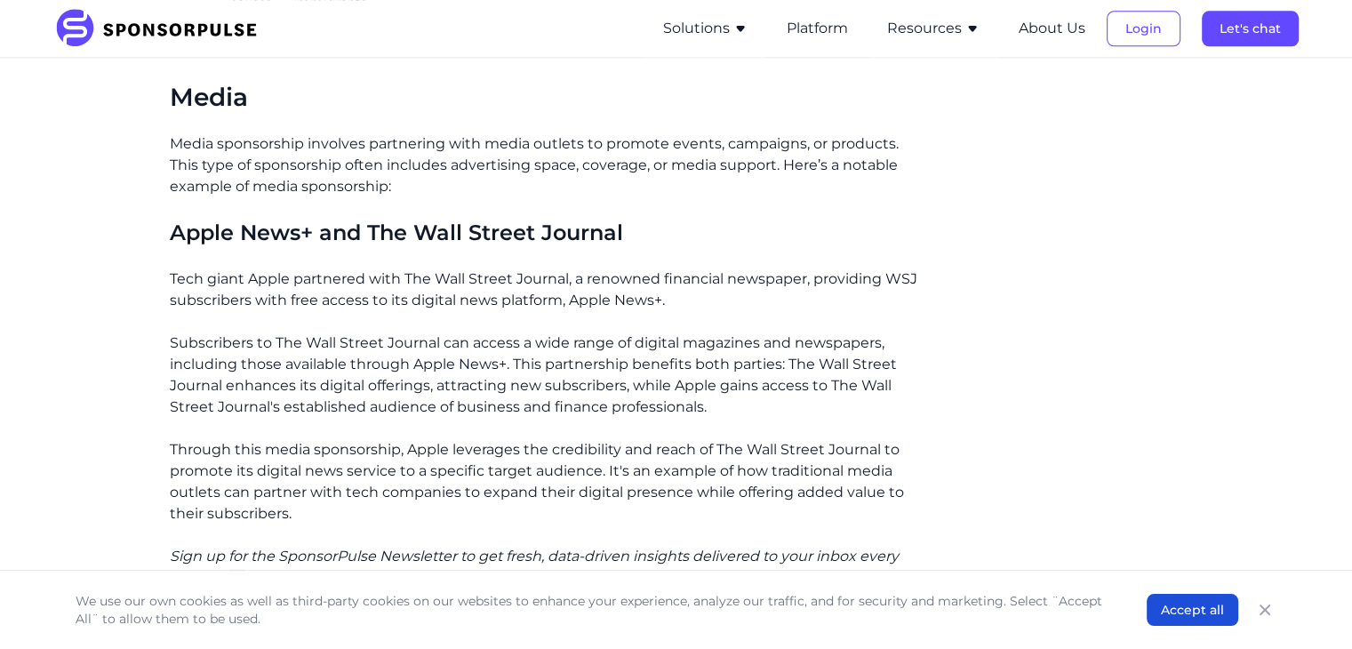
scroll to position [2184, 0]
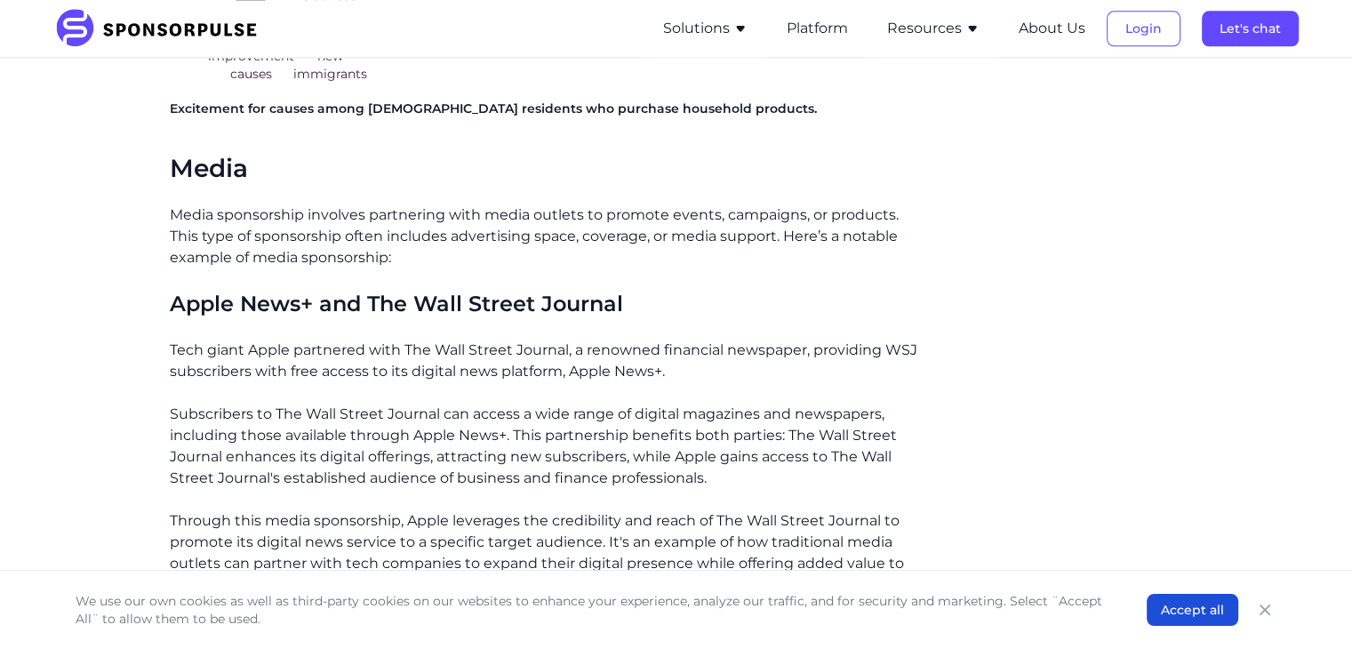
click at [474, 290] on h3 "Apple News+ and The Wall Street Journal" at bounding box center [548, 304] width 756 height 28
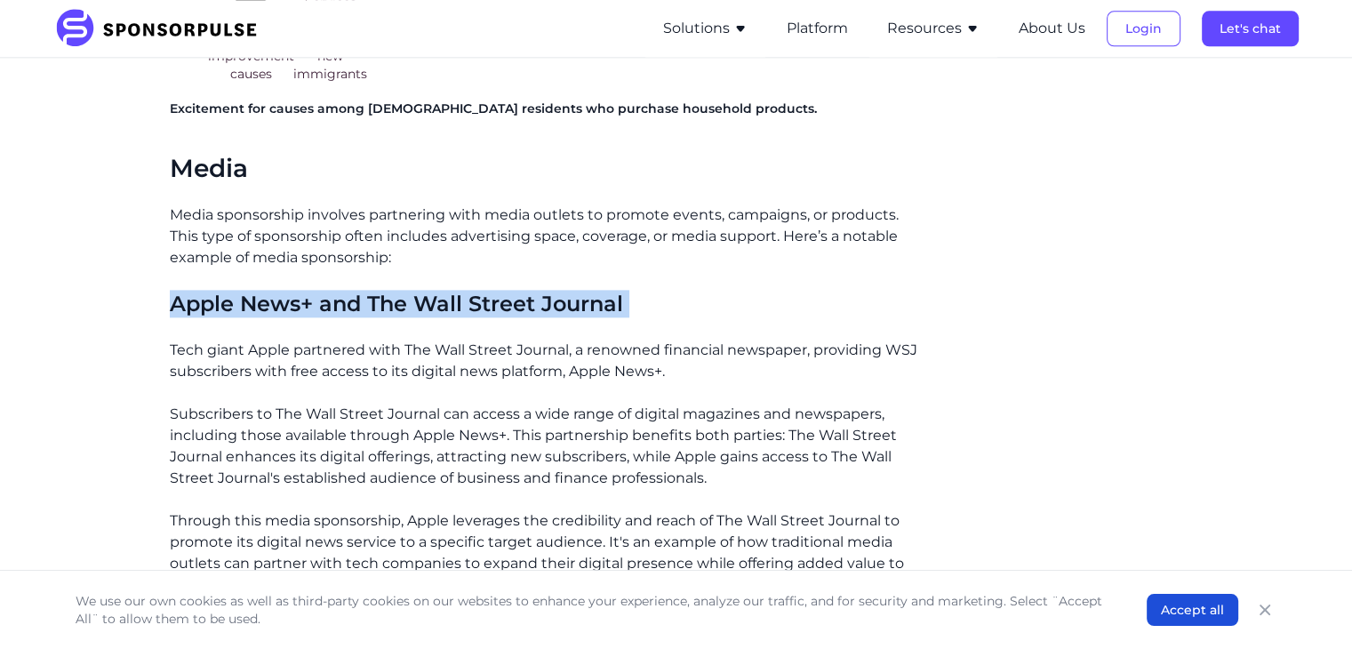
click at [474, 290] on h3 "Apple News+ and The Wall Street Journal" at bounding box center [548, 304] width 756 height 28
